Goal: Find contact information: Obtain details needed to contact an individual or organization

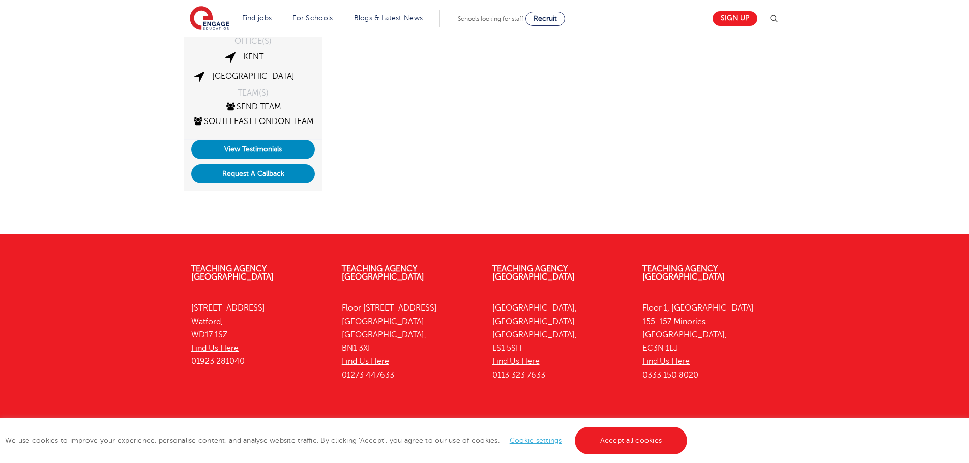
scroll to position [267, 0]
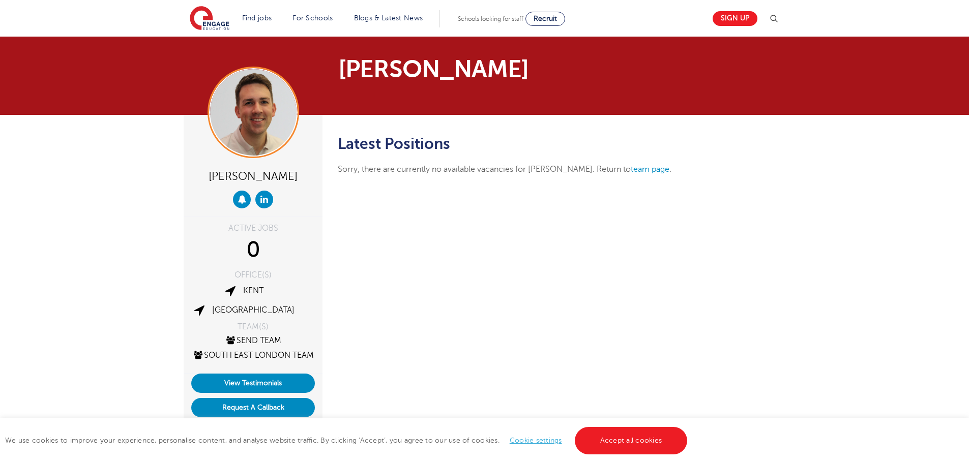
click at [353, 65] on h1 "[PERSON_NAME]" at bounding box center [459, 69] width 242 height 24
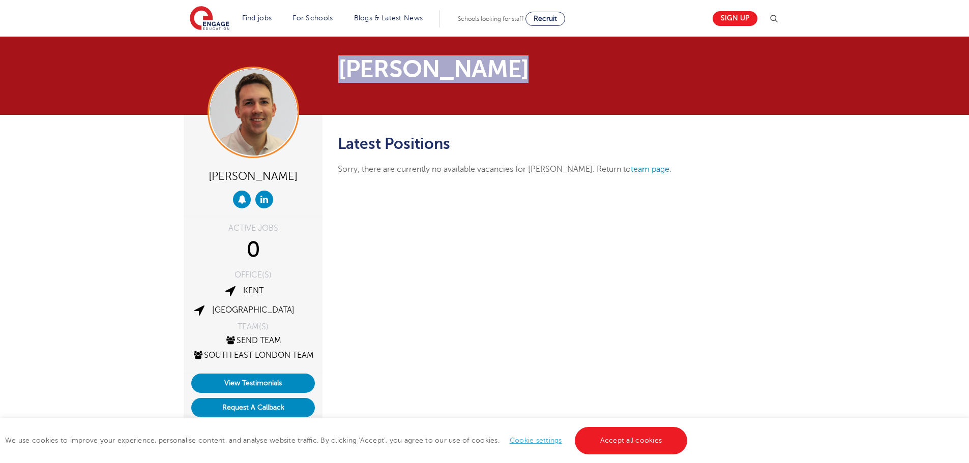
click at [353, 65] on h1 "[PERSON_NAME]" at bounding box center [459, 69] width 242 height 24
copy div "[PERSON_NAME]"
